Goal: Task Accomplishment & Management: Manage account settings

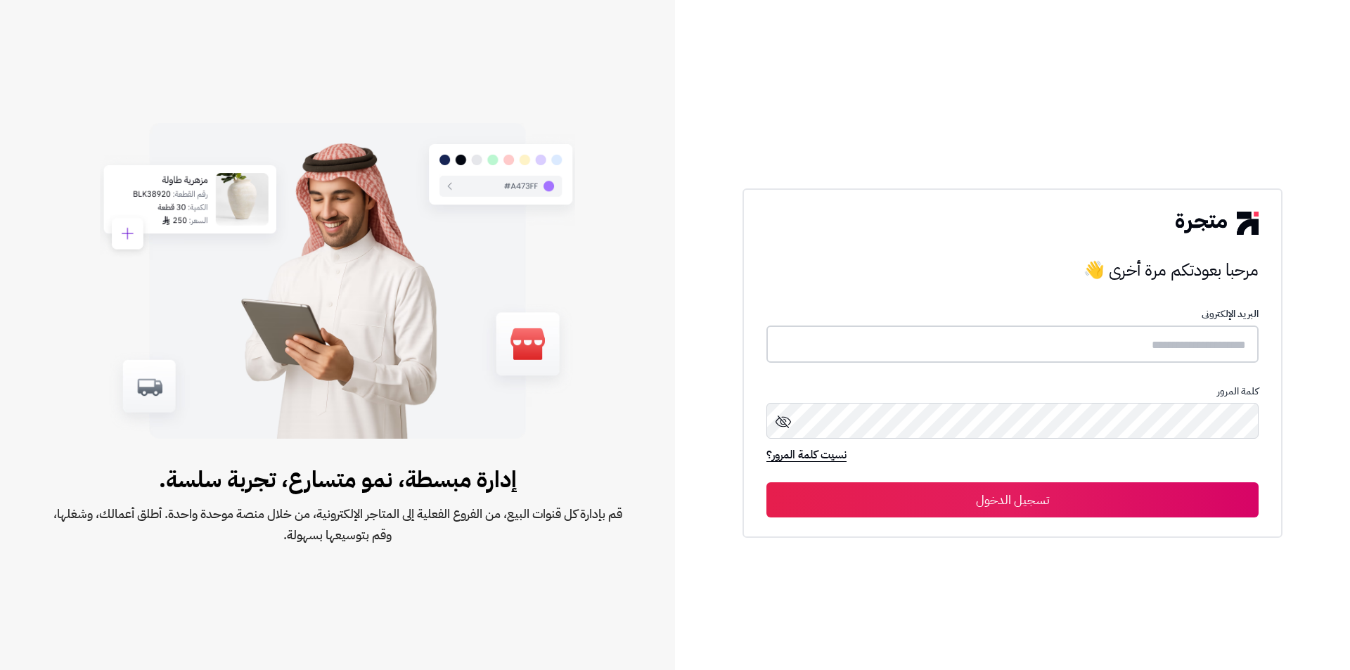
click at [1090, 342] on input "text" at bounding box center [1012, 343] width 492 height 37
paste input "**********"
type input "**********"
click at [1144, 496] on button "تسجيل الدخول" at bounding box center [1012, 499] width 492 height 35
